Goal: Find specific fact: Find specific fact

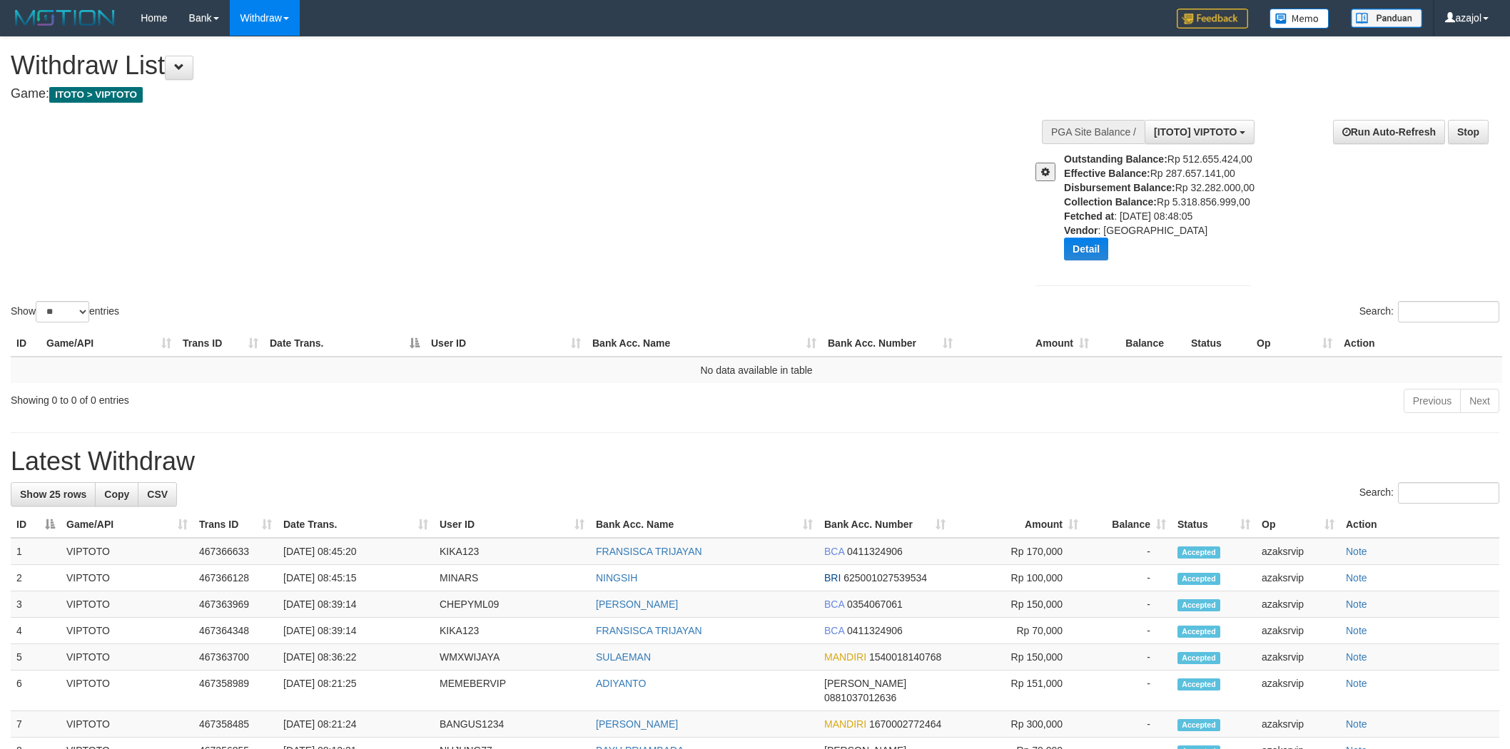
select select "**"
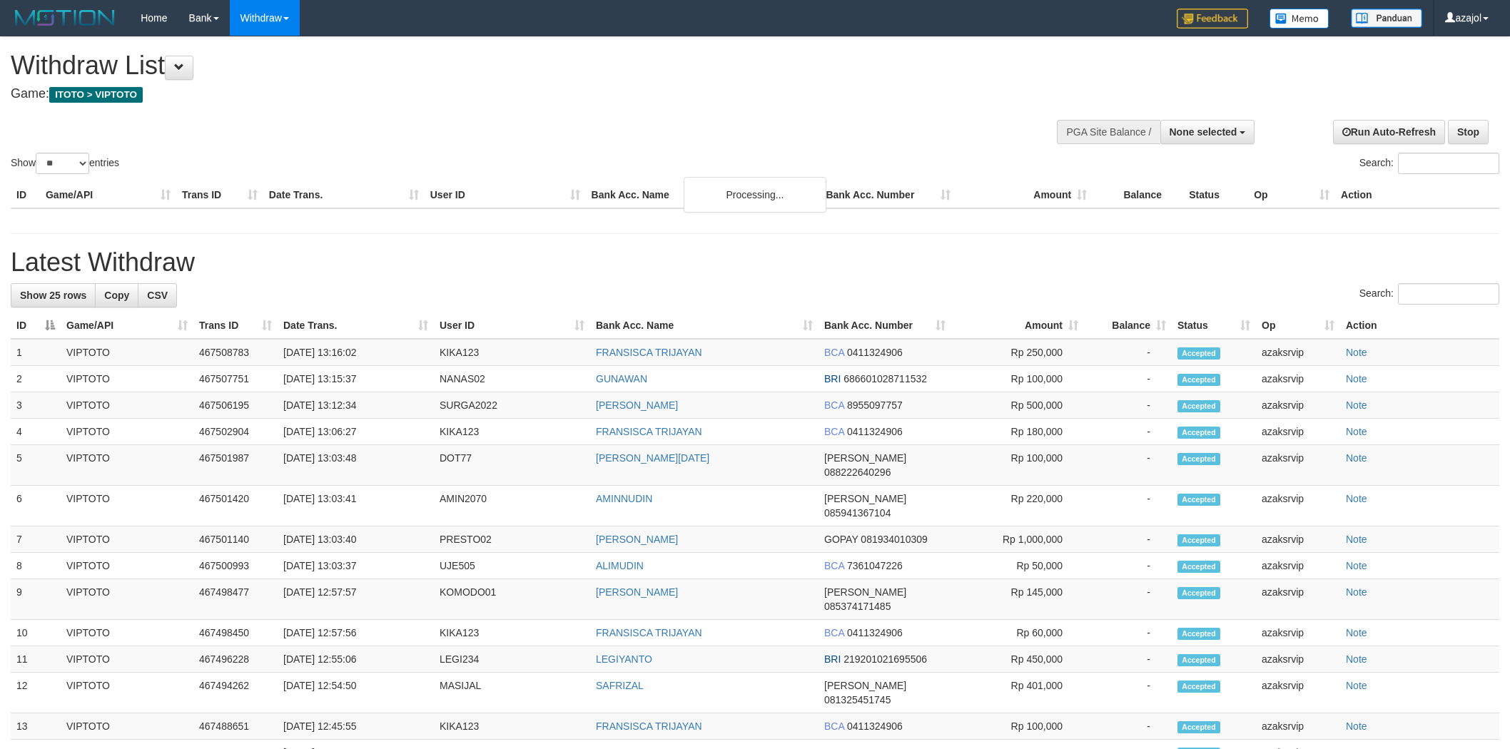
select select
select select "**"
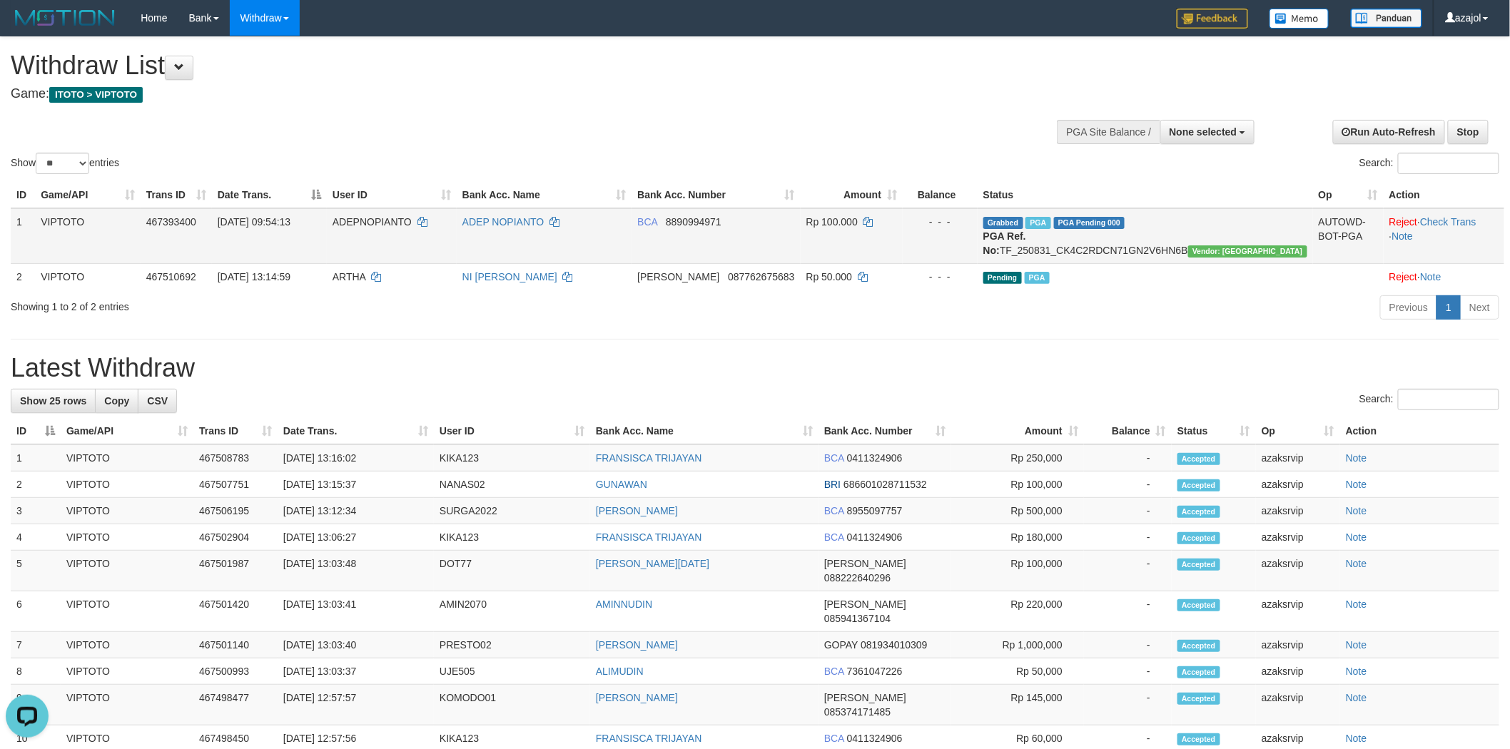
click at [1167, 245] on td "Grabbed PGA PGA Pending 000 {"status":"000","data":{"unique_id":"892-467393400-…" at bounding box center [1145, 236] width 335 height 56
copy td "TF_250831_CK4C2RDCN71GN2V6HN6B"
click at [398, 222] on span "ADEPNOPIANTO" at bounding box center [372, 221] width 79 height 11
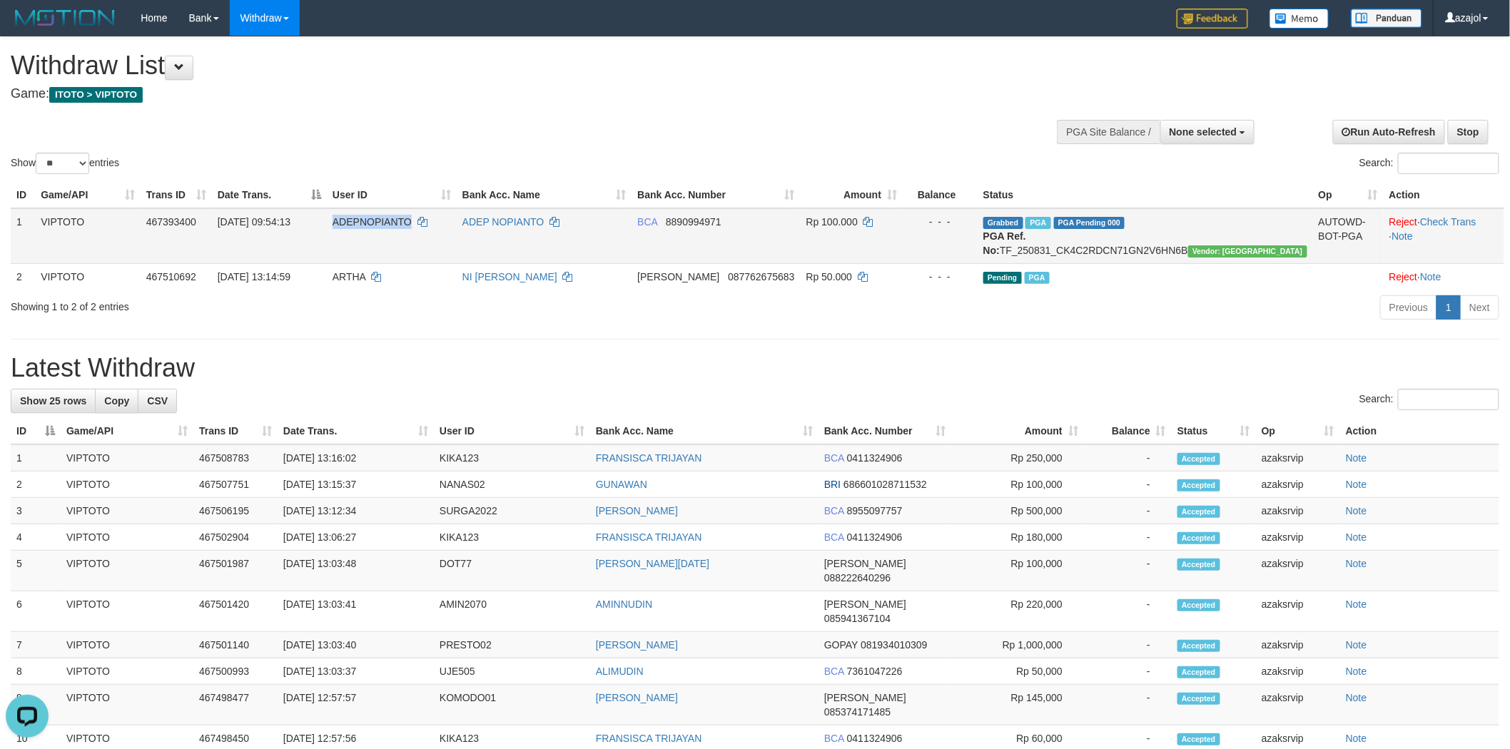
click at [412, 216] on span "ADEPNOPIANTO" at bounding box center [372, 221] width 79 height 11
copy span "ADEPNOPIANTO"
click at [191, 218] on span "467393400" at bounding box center [171, 221] width 50 height 11
copy span "467393400"
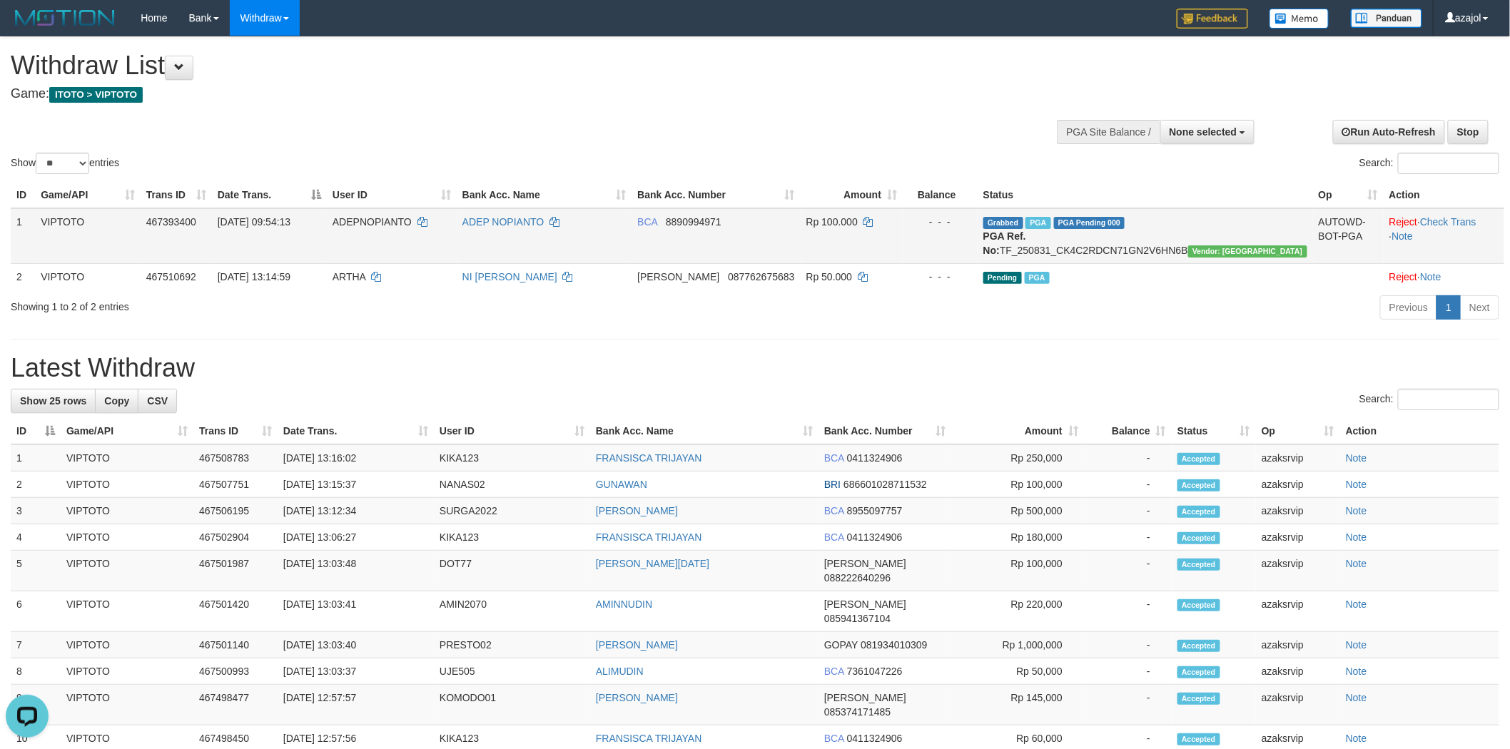
click at [248, 216] on span "31/08/2025 09:54:13" at bounding box center [254, 221] width 73 height 11
copy td "31/08/2025 09:54:13"
